Goal: Transaction & Acquisition: Purchase product/service

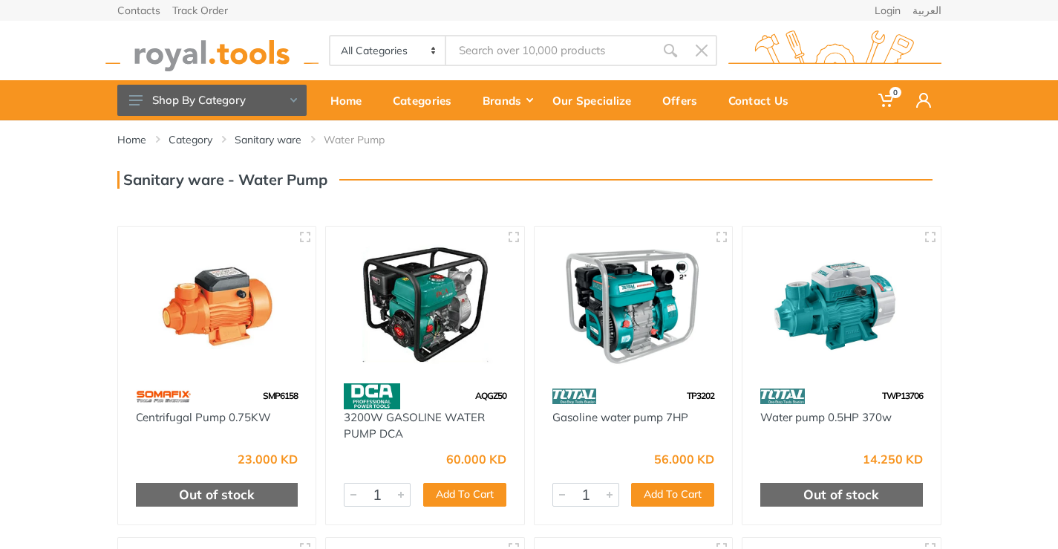
click at [526, 45] on input "Site search" at bounding box center [550, 50] width 208 height 31
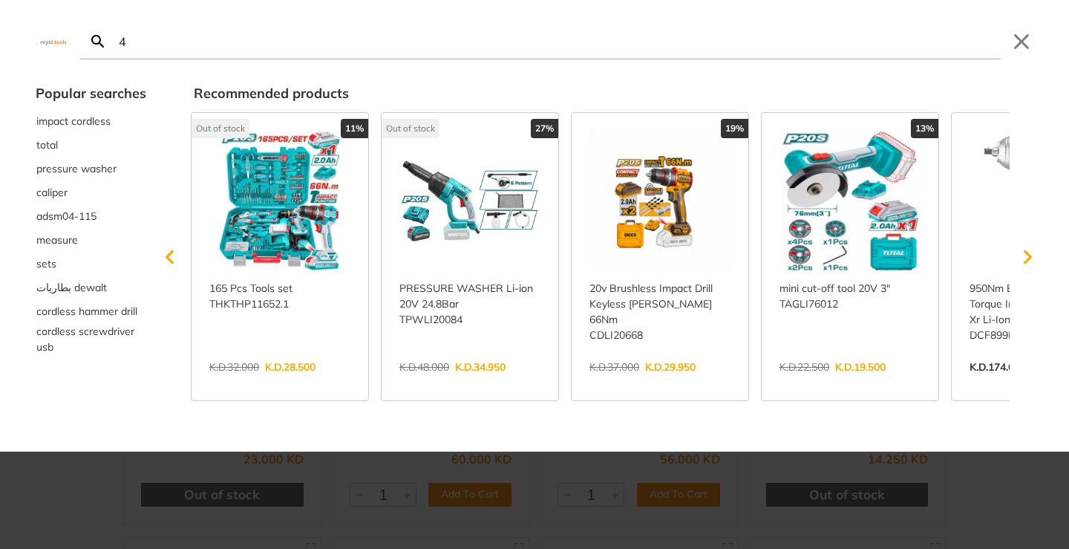
type input "4"
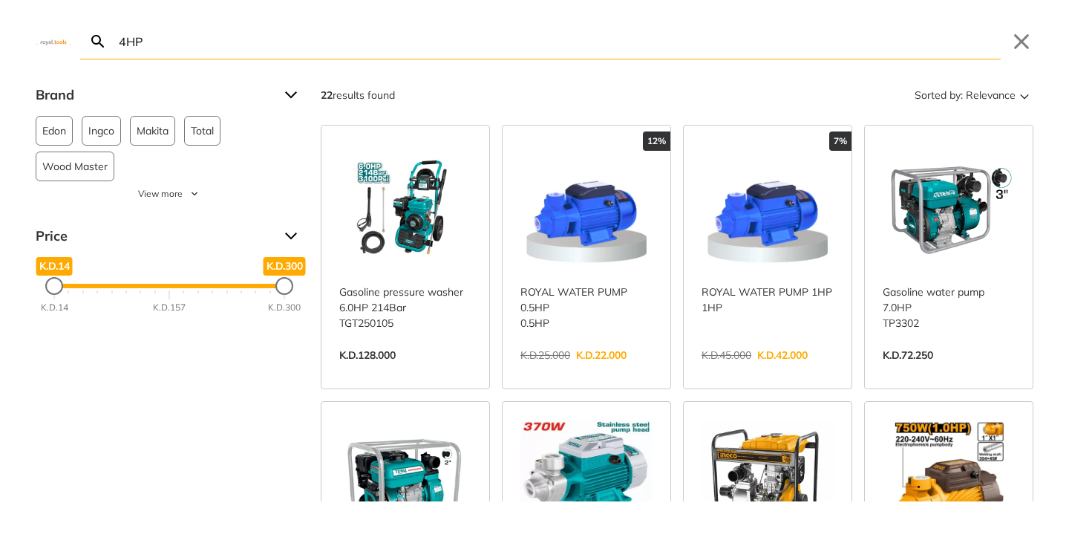
click at [97, 39] on icon "Search" at bounding box center [98, 42] width 18 height 18
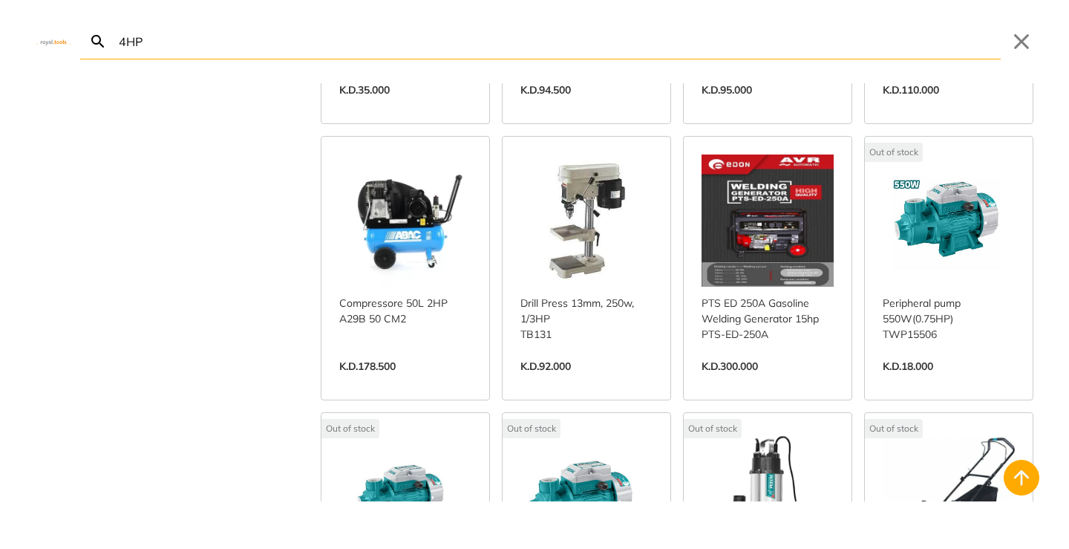
scroll to position [1040, 0]
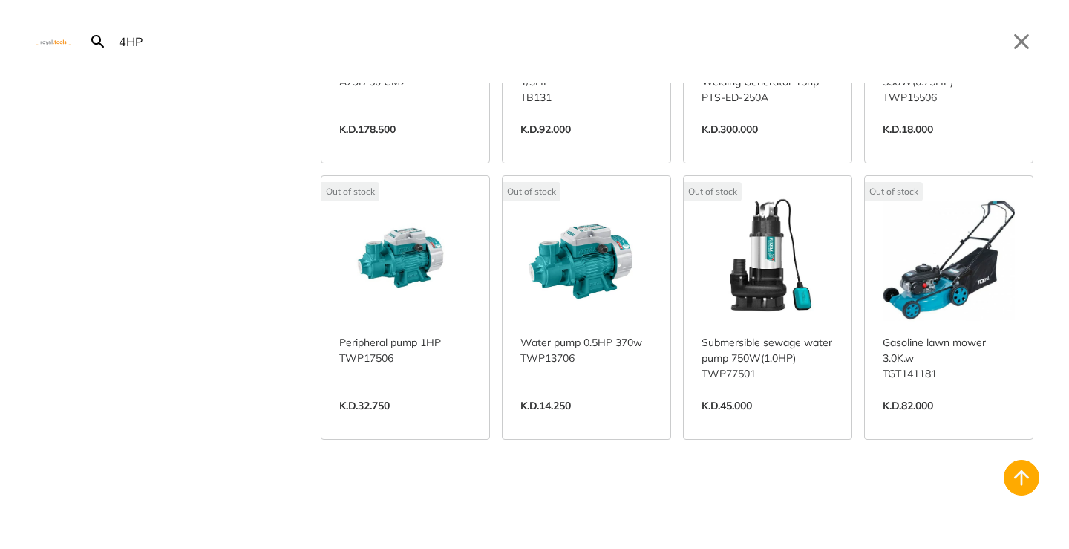
type input "4HP"
